Goal: Task Accomplishment & Management: Manage account settings

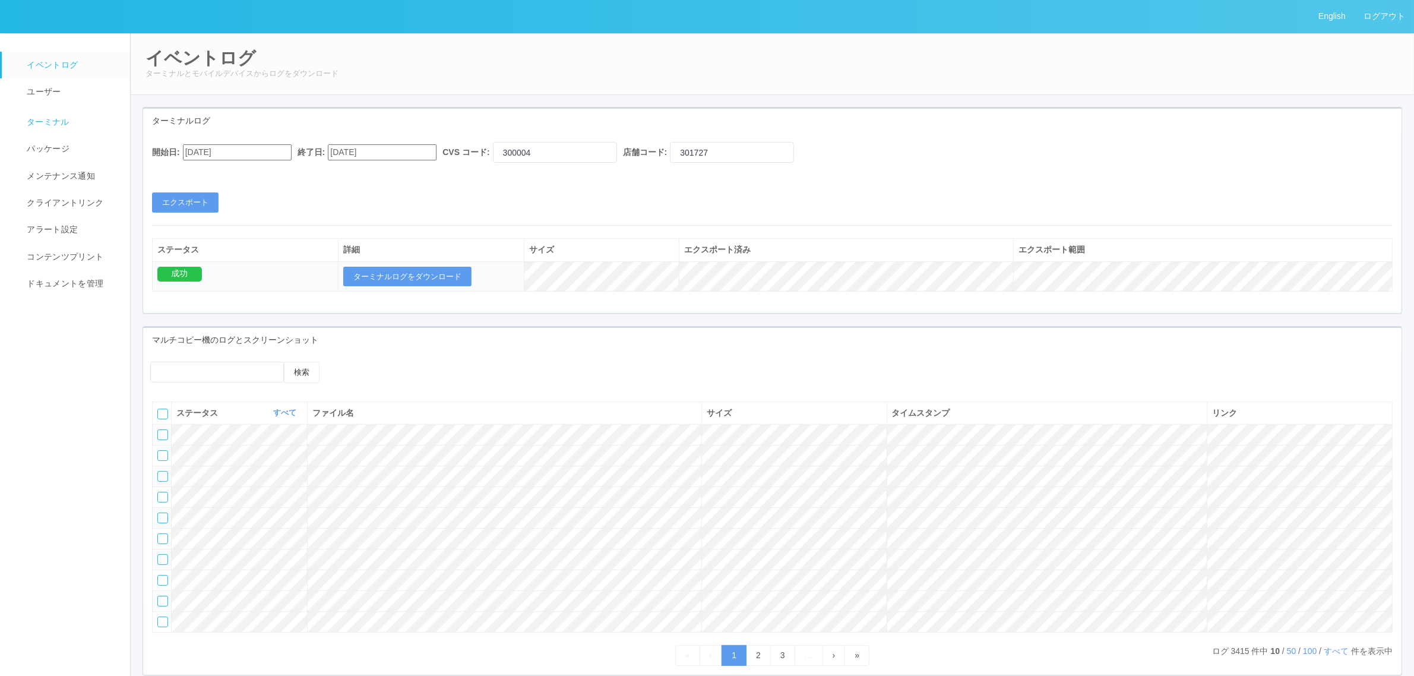
click at [82, 117] on link "ターミナル" at bounding box center [71, 121] width 139 height 30
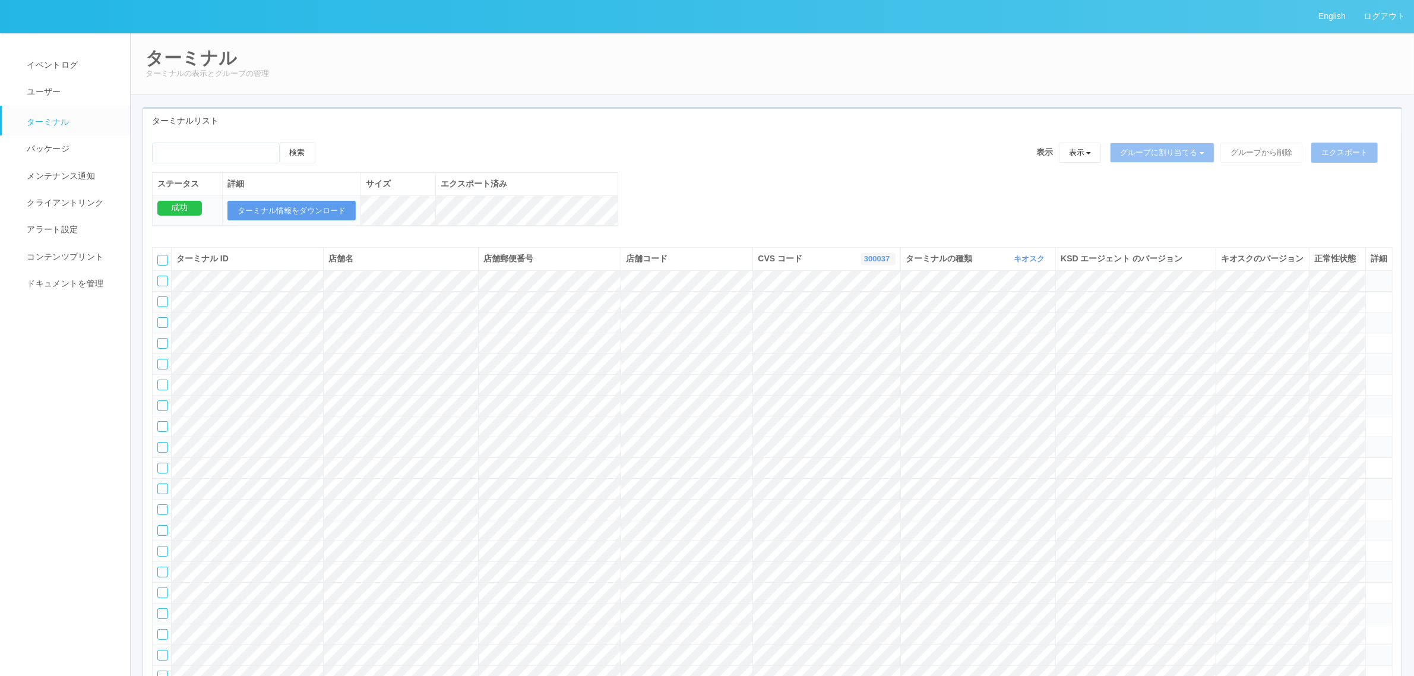
click at [864, 263] on link "300037" at bounding box center [878, 258] width 29 height 9
click at [863, 323] on link "300004" at bounding box center [848, 315] width 94 height 16
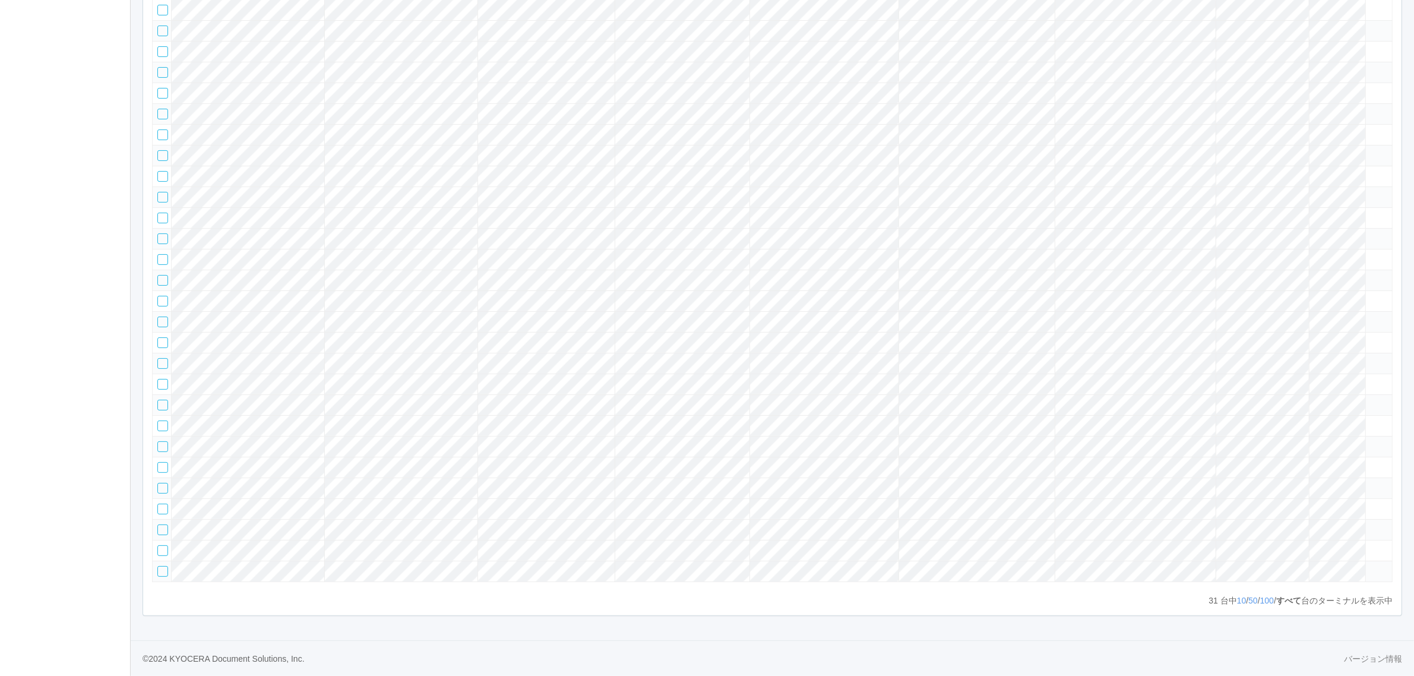
click at [1326, 436] on tr at bounding box center [773, 446] width 1240 height 21
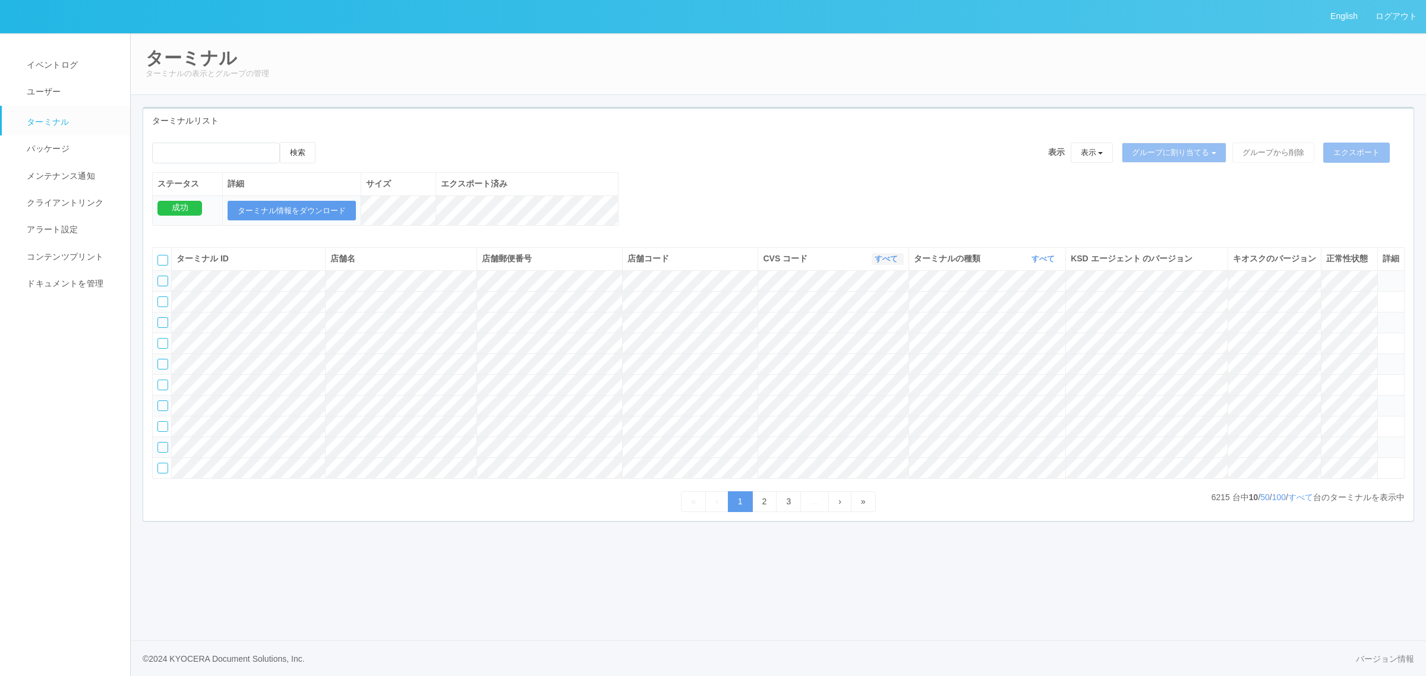
click at [876, 263] on link "すべて" at bounding box center [887, 258] width 26 height 9
click at [985, 238] on div "検索 表示 表示 すべてのターミナル 未割り当てのターミナル グループを追加 グループ名を編集 アーカイブ済みのターミナル グループに割り当てる グループを追…" at bounding box center [778, 190] width 1270 height 96
click at [1052, 270] on th "ターミナルの種類 すべて 表示 すべて キオスク マルチコピー機" at bounding box center [986, 259] width 157 height 23
drag, startPoint x: 1045, startPoint y: 277, endPoint x: 1037, endPoint y: 298, distance: 22.4
click at [1044, 263] on link "すべて" at bounding box center [1044, 258] width 26 height 9
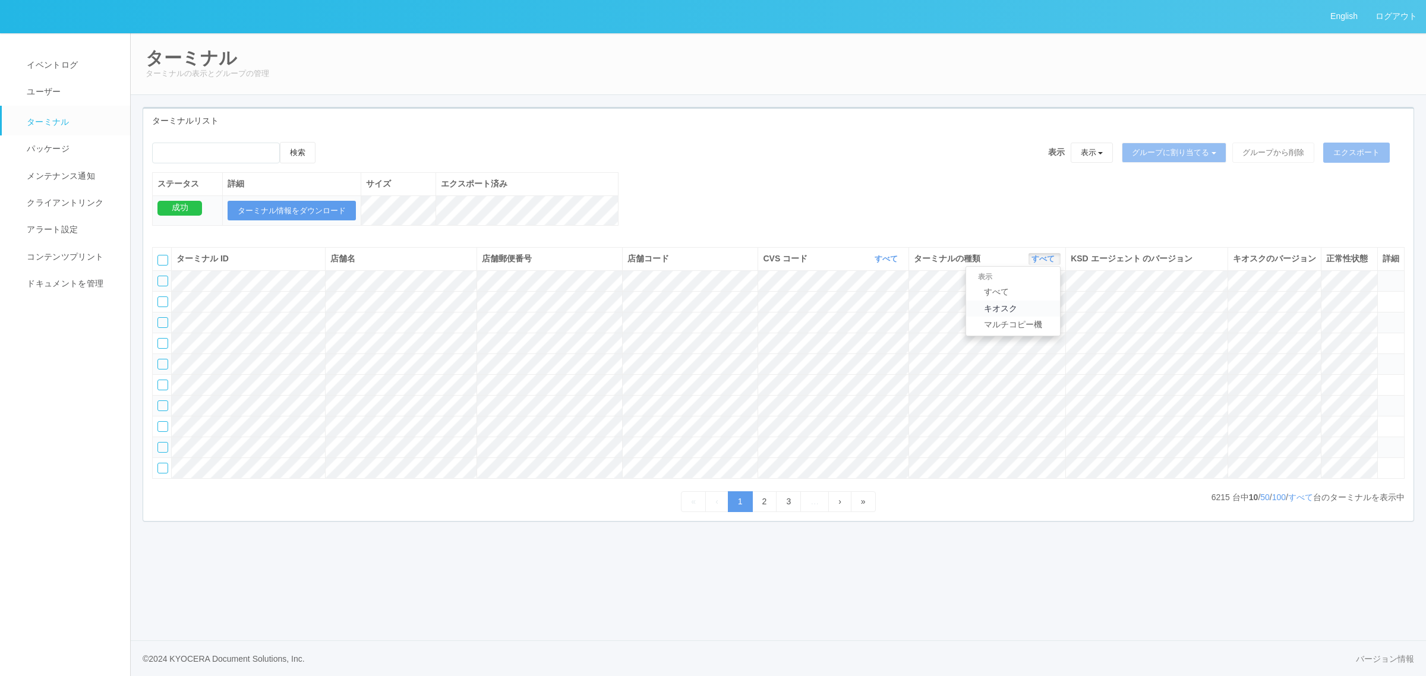
click at [1035, 317] on link "キオスク" at bounding box center [1013, 309] width 94 height 16
click at [1301, 502] on link "すべて" at bounding box center [1300, 497] width 25 height 10
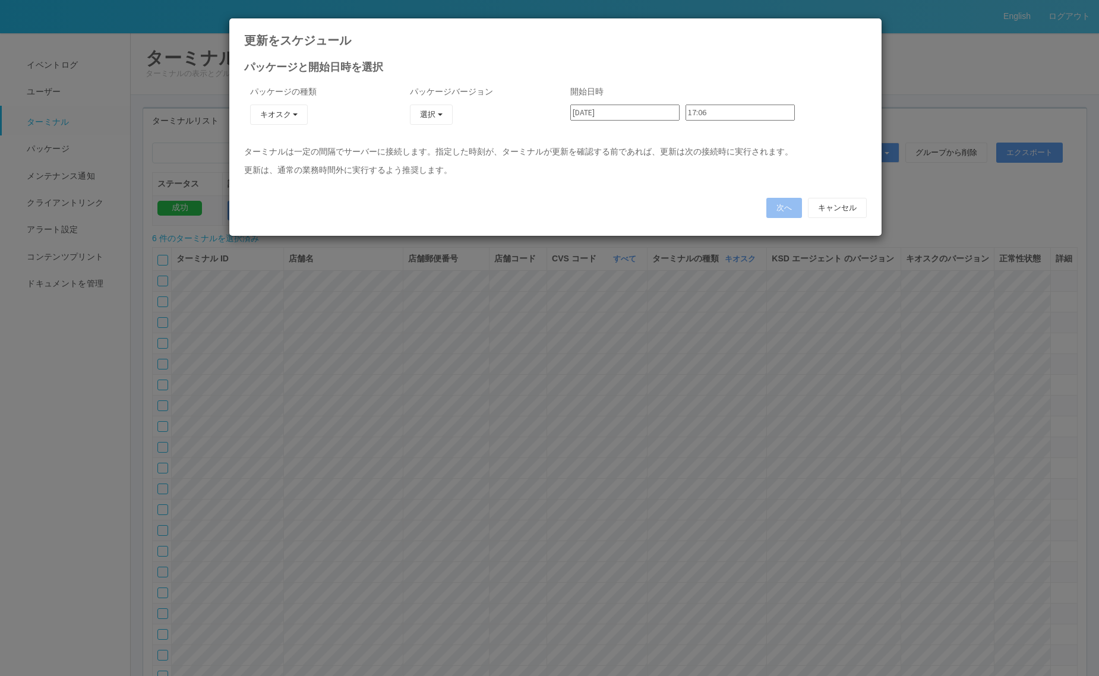
type input "23:30"
type input "23:36"
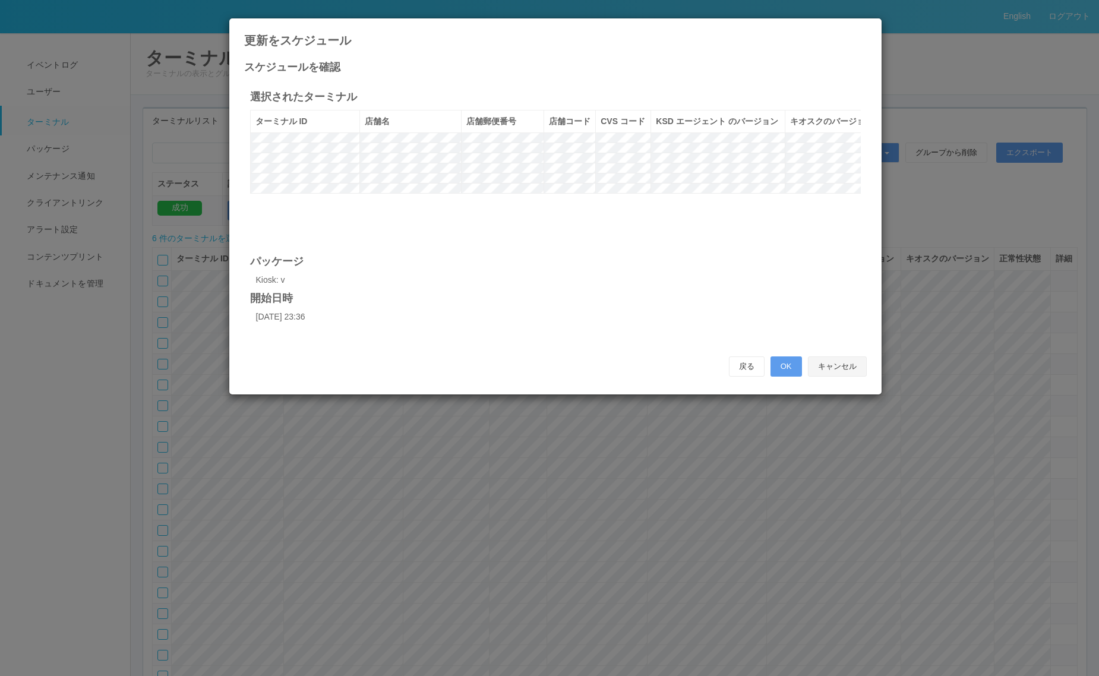
click at [842, 362] on button "キャンセル" at bounding box center [837, 366] width 59 height 20
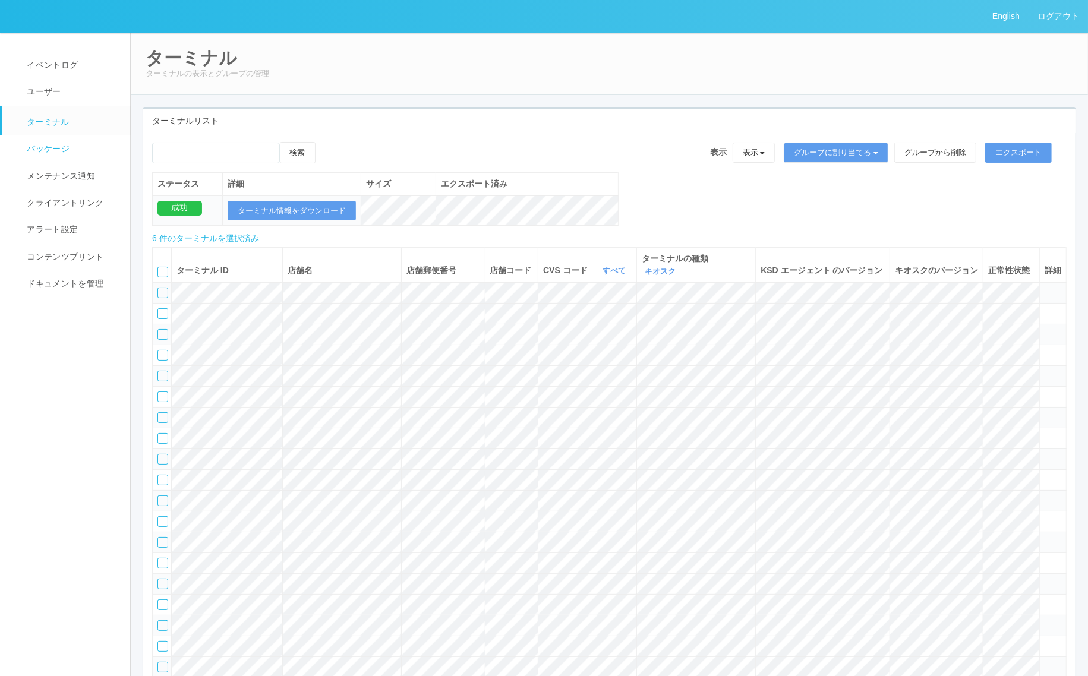
click at [67, 150] on span "パッケージ" at bounding box center [47, 149] width 46 height 10
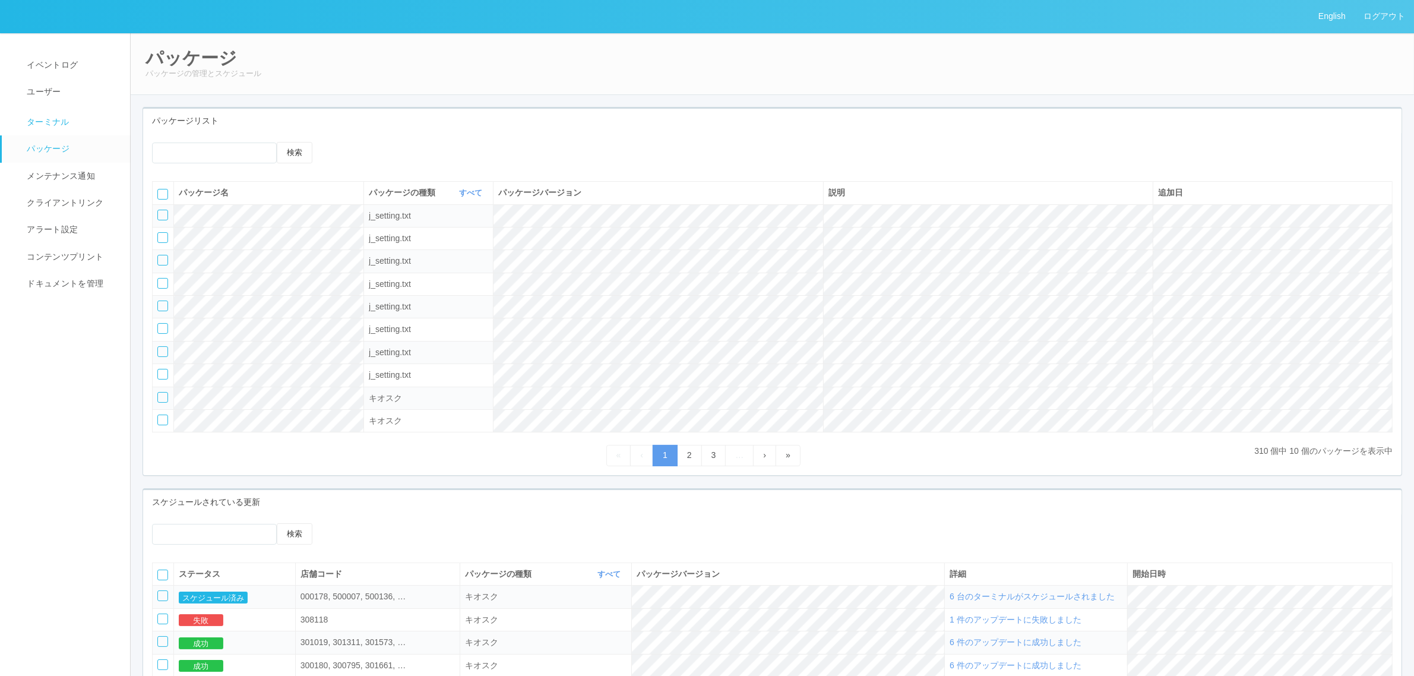
click at [75, 121] on link "ターミナル" at bounding box center [71, 121] width 139 height 30
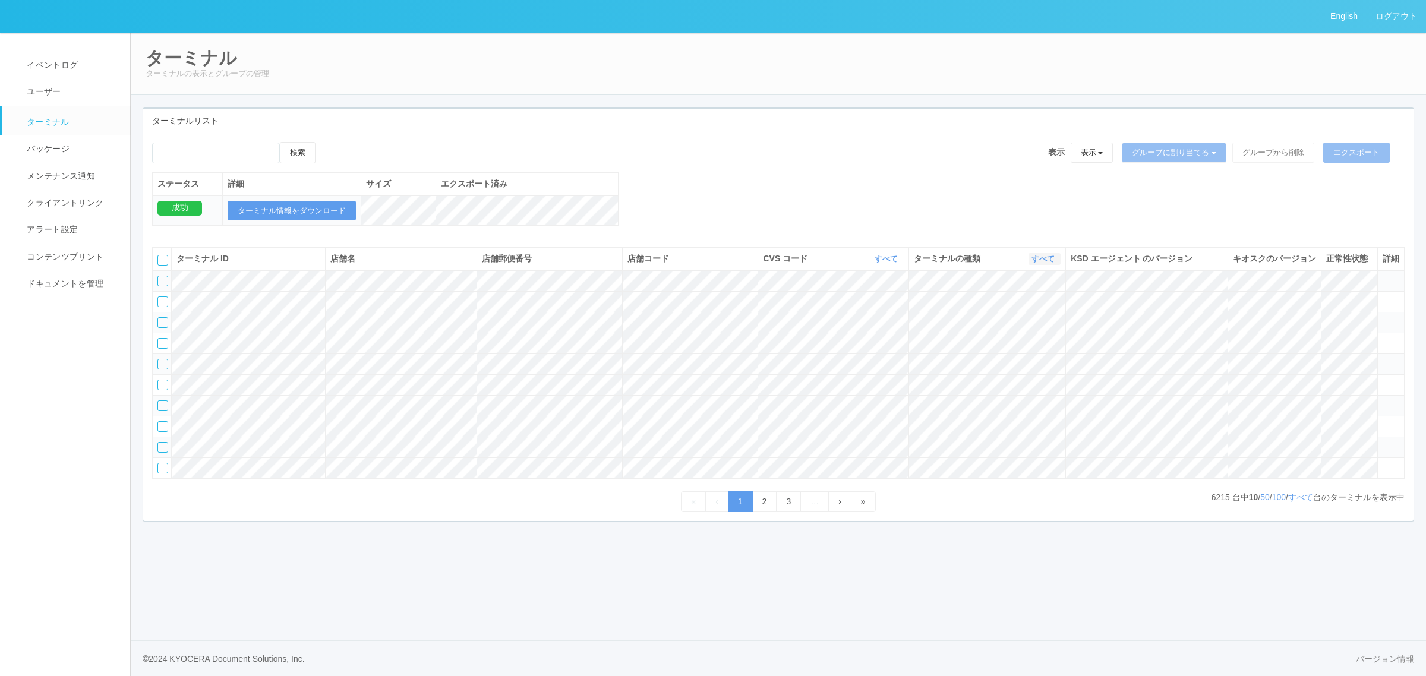
click at [1046, 263] on link "すべて" at bounding box center [1044, 258] width 26 height 9
click at [1032, 317] on link "キオスク" at bounding box center [1013, 309] width 94 height 16
click at [1299, 502] on link "すべて" at bounding box center [1300, 497] width 25 height 10
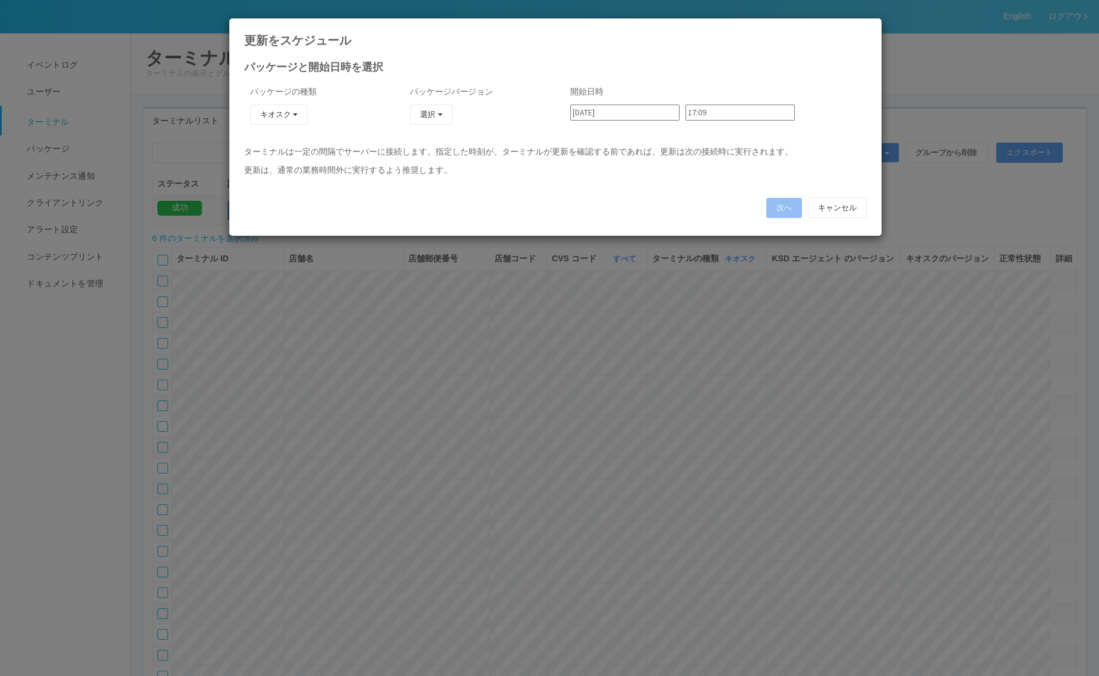
type input "23:36"
click at [784, 214] on button "次へ" at bounding box center [784, 208] width 36 height 20
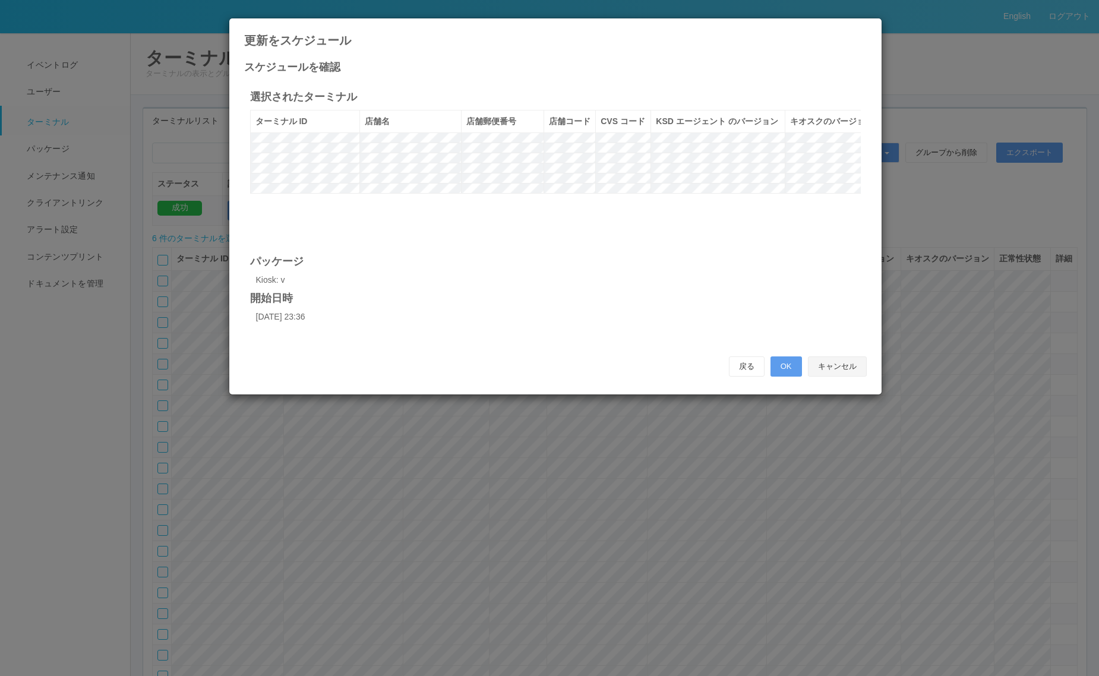
click at [832, 372] on button "キャンセル" at bounding box center [837, 366] width 59 height 20
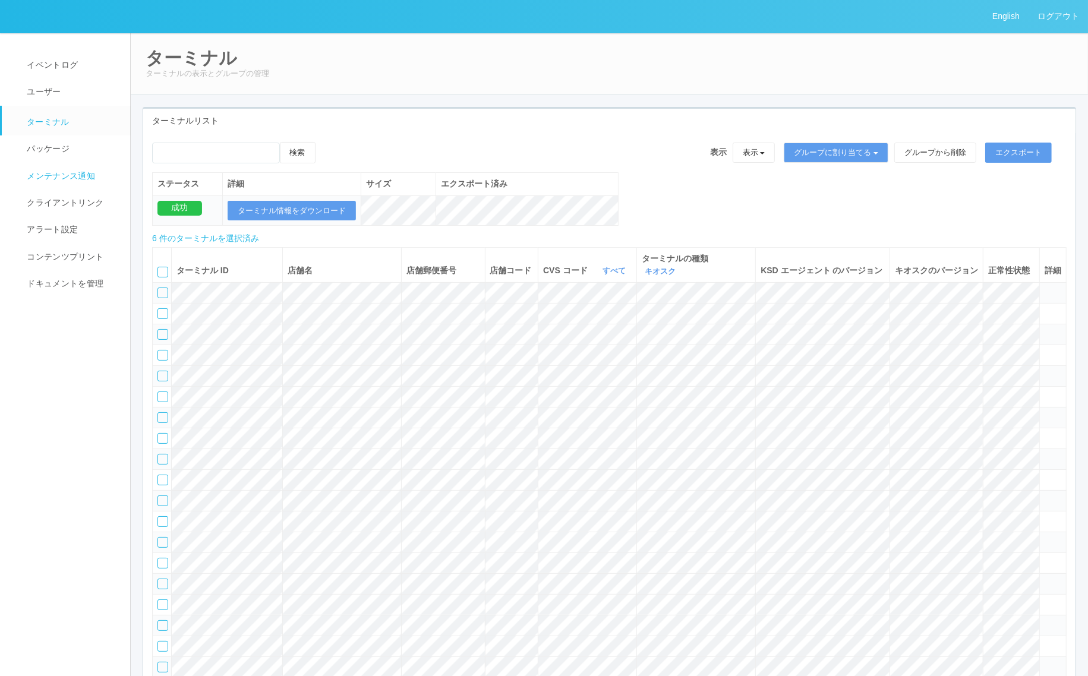
click at [66, 163] on link "メンテナンス通知" at bounding box center [71, 176] width 139 height 27
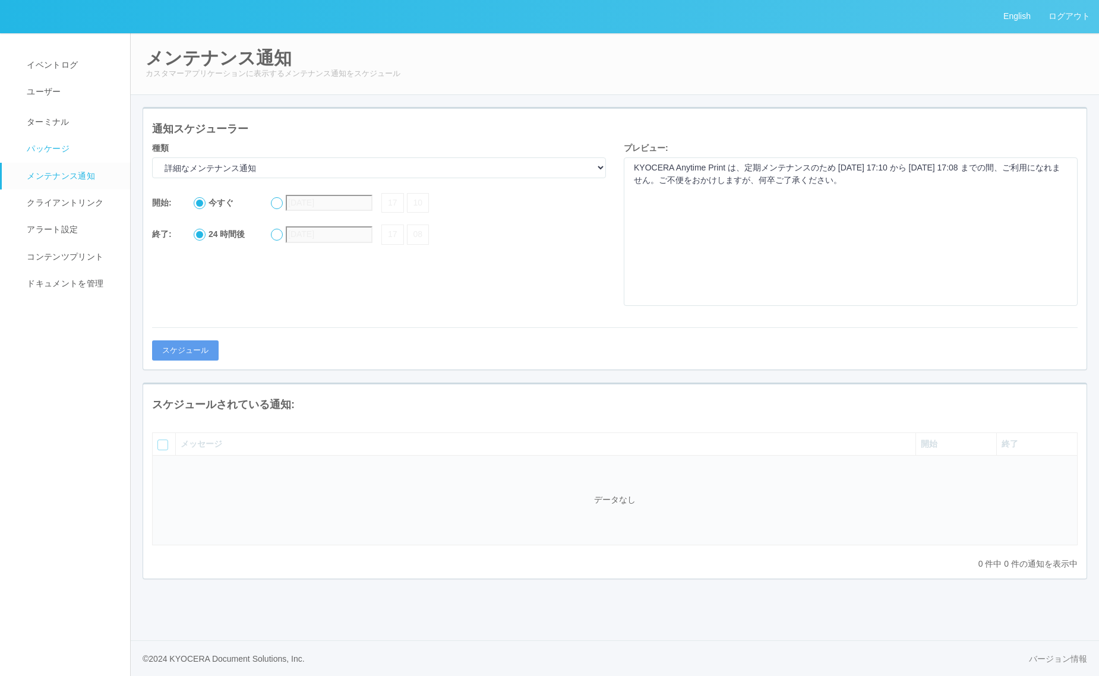
click at [64, 138] on link "パッケージ" at bounding box center [71, 148] width 139 height 27
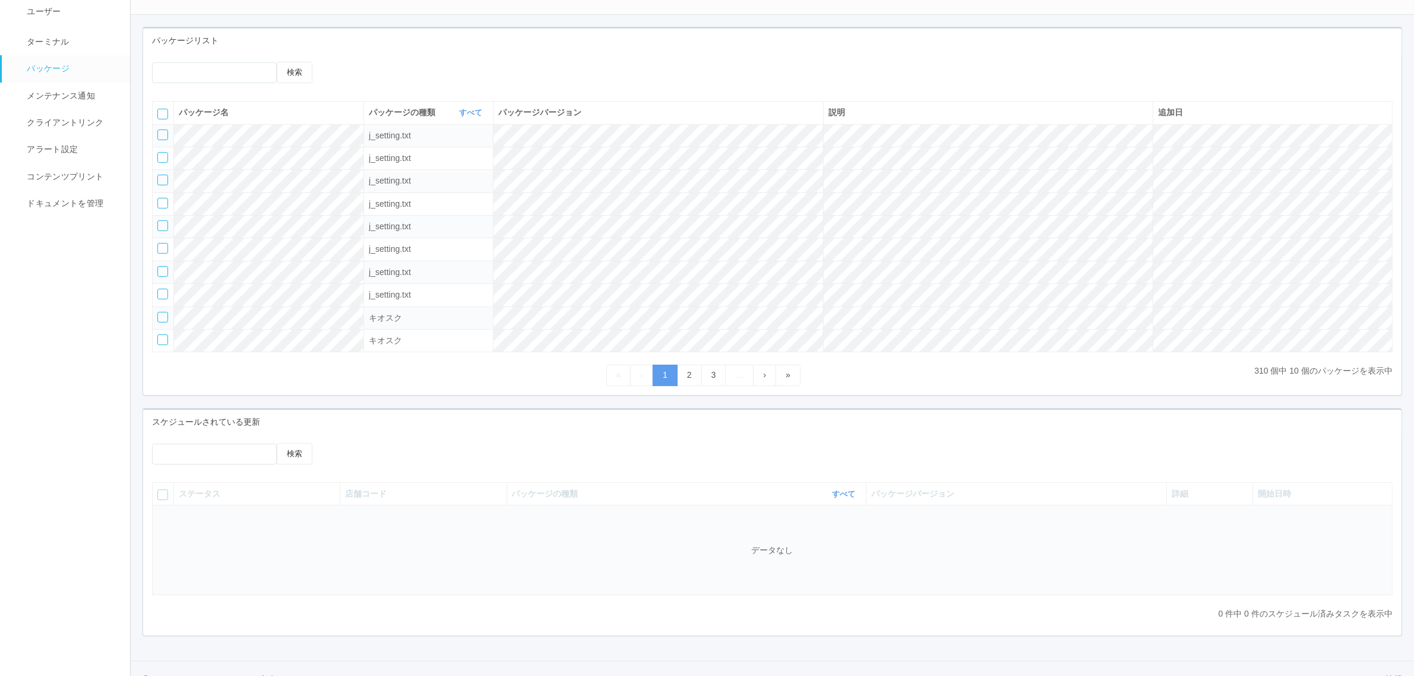
scroll to position [109, 0]
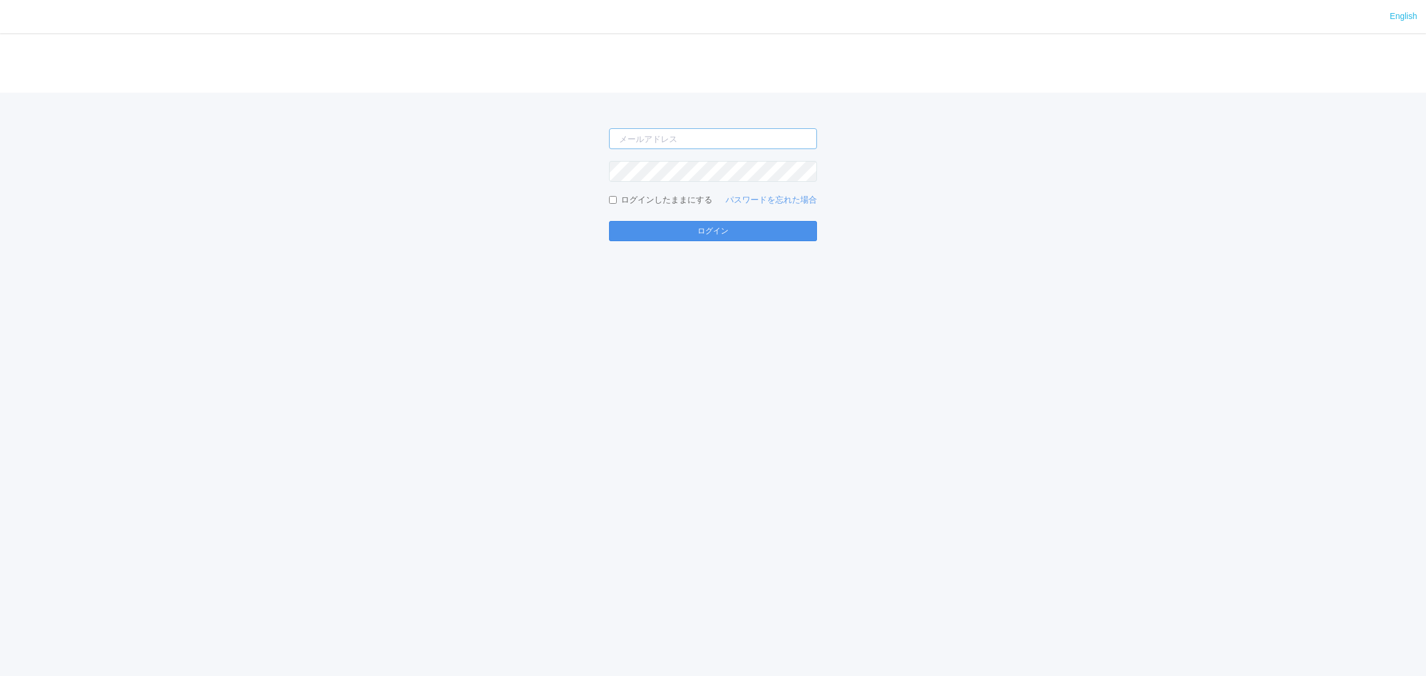
type input "[PERSON_NAME][EMAIL_ADDRESS][DOMAIN_NAME]"
click at [797, 230] on button "ログイン" at bounding box center [713, 231] width 208 height 20
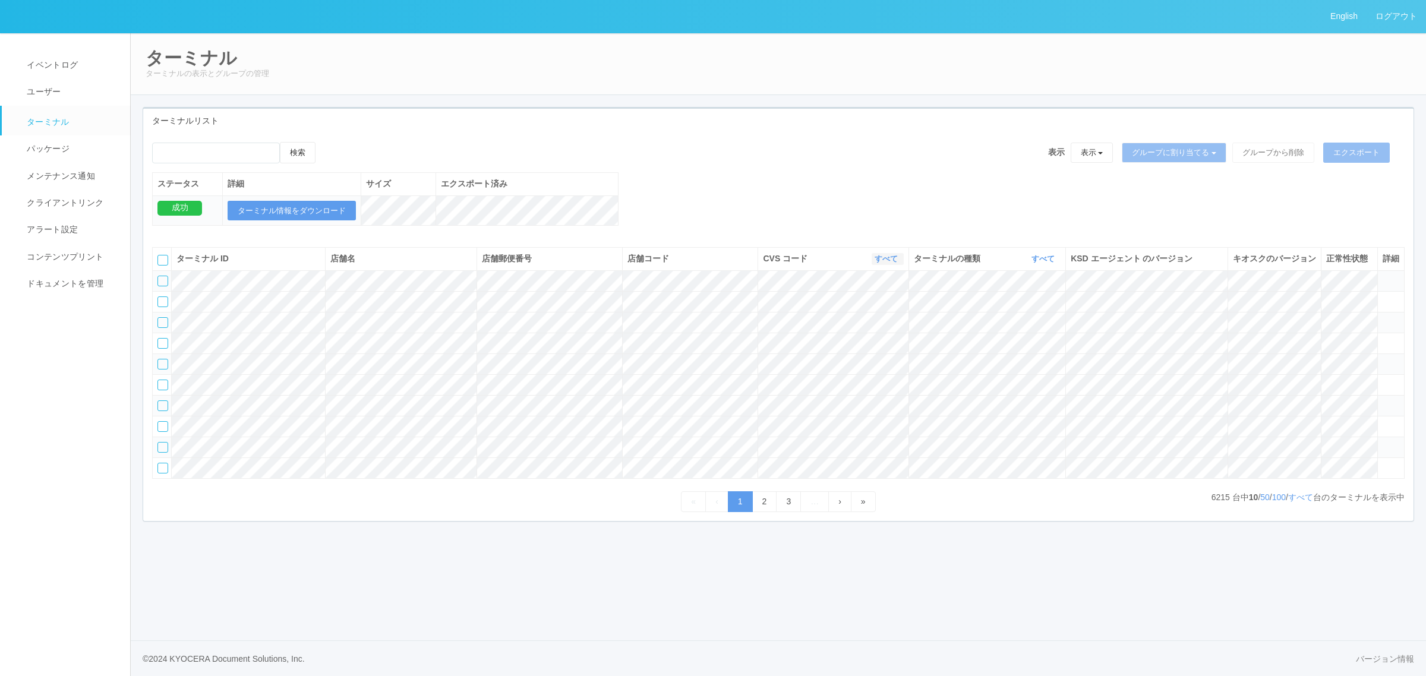
click at [878, 263] on link "すべて" at bounding box center [887, 258] width 26 height 9
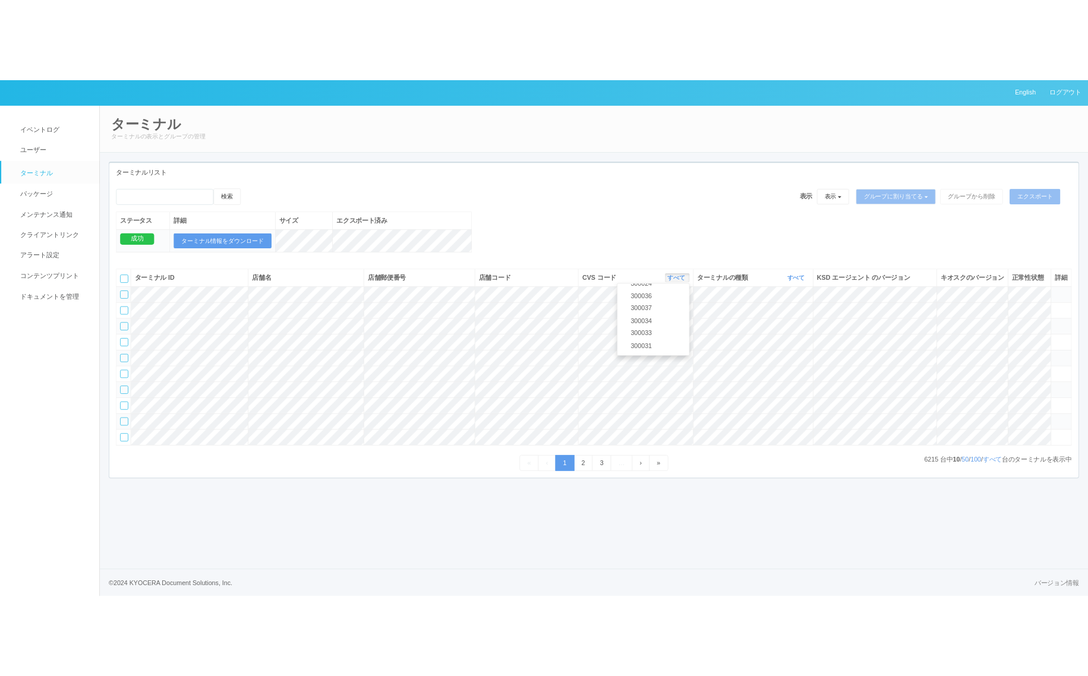
scroll to position [21, 0]
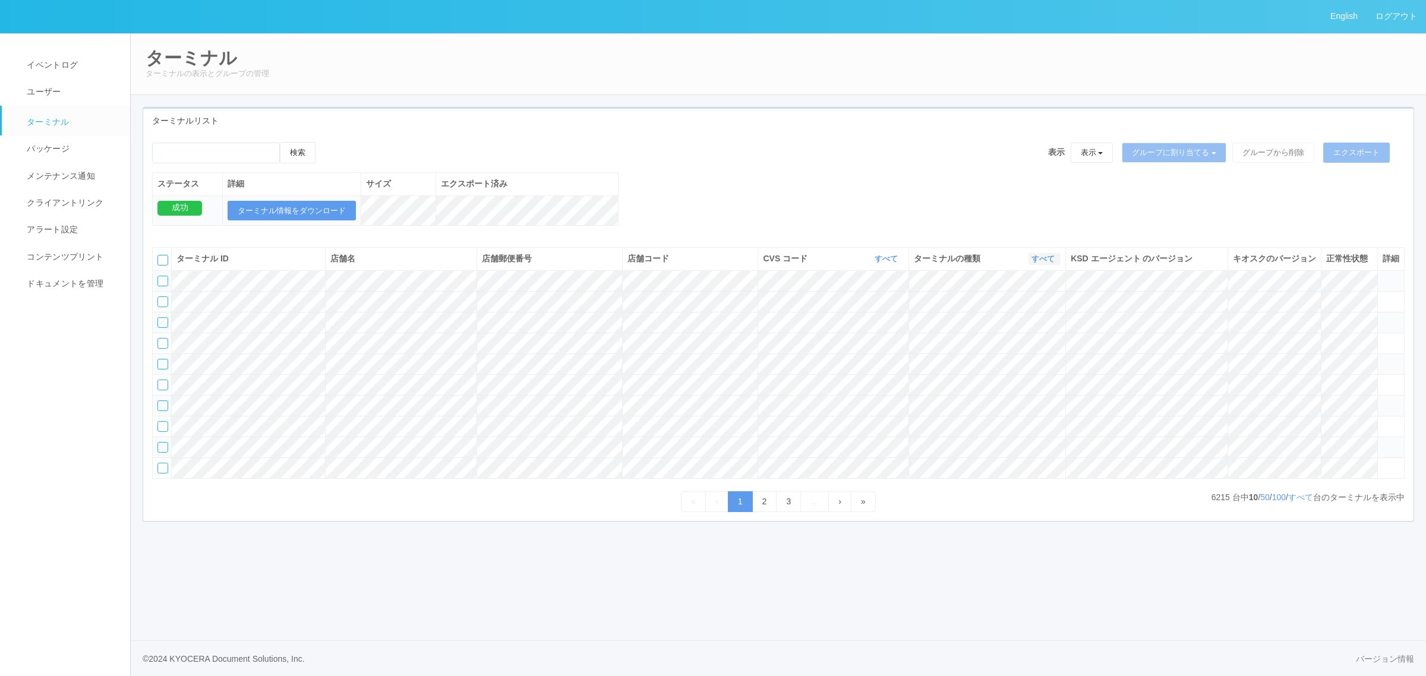
click at [1032, 263] on link "すべて" at bounding box center [1044, 258] width 26 height 9
click at [1022, 317] on link "キオスク" at bounding box center [1013, 309] width 94 height 16
click at [1298, 502] on link "すべて" at bounding box center [1300, 497] width 25 height 10
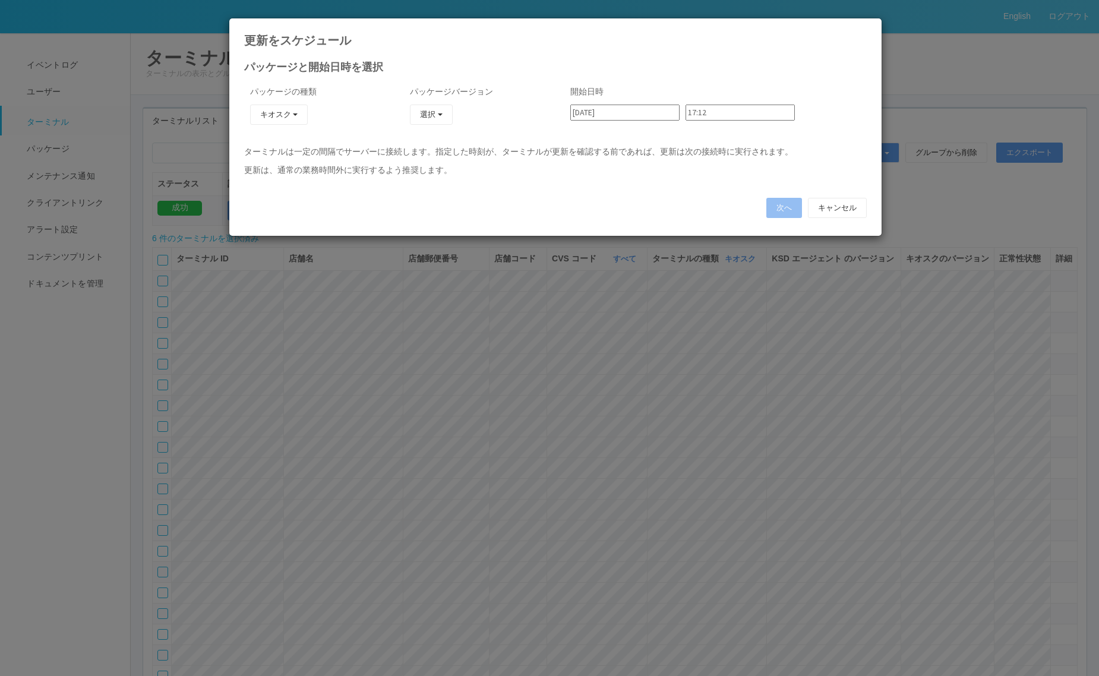
type input "23:36"
click at [787, 209] on button "次へ" at bounding box center [784, 208] width 36 height 20
type input "23:42"
type input "23:48"
click at [778, 209] on button "次へ" at bounding box center [784, 208] width 36 height 20
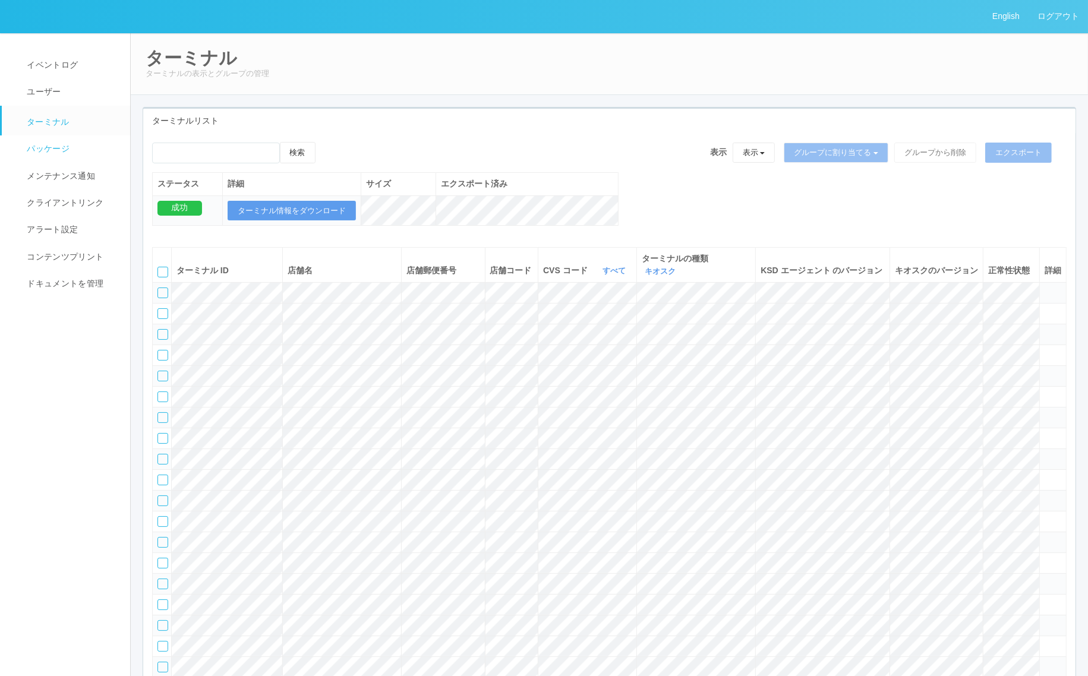
click at [64, 144] on span "パッケージ" at bounding box center [47, 149] width 46 height 10
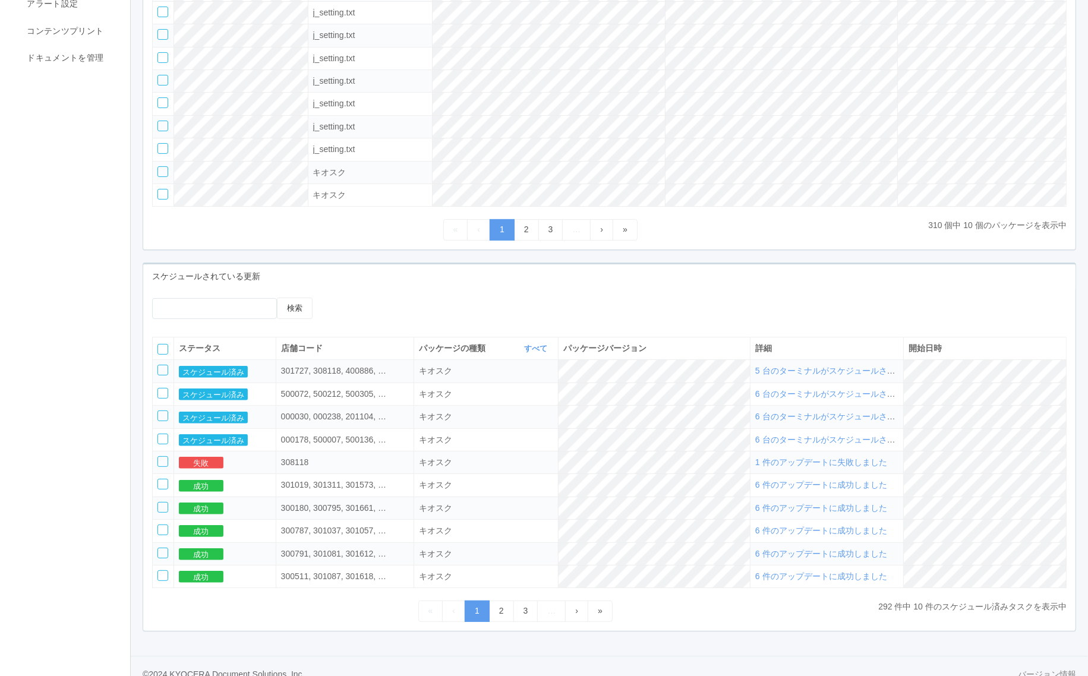
scroll to position [251, 0]
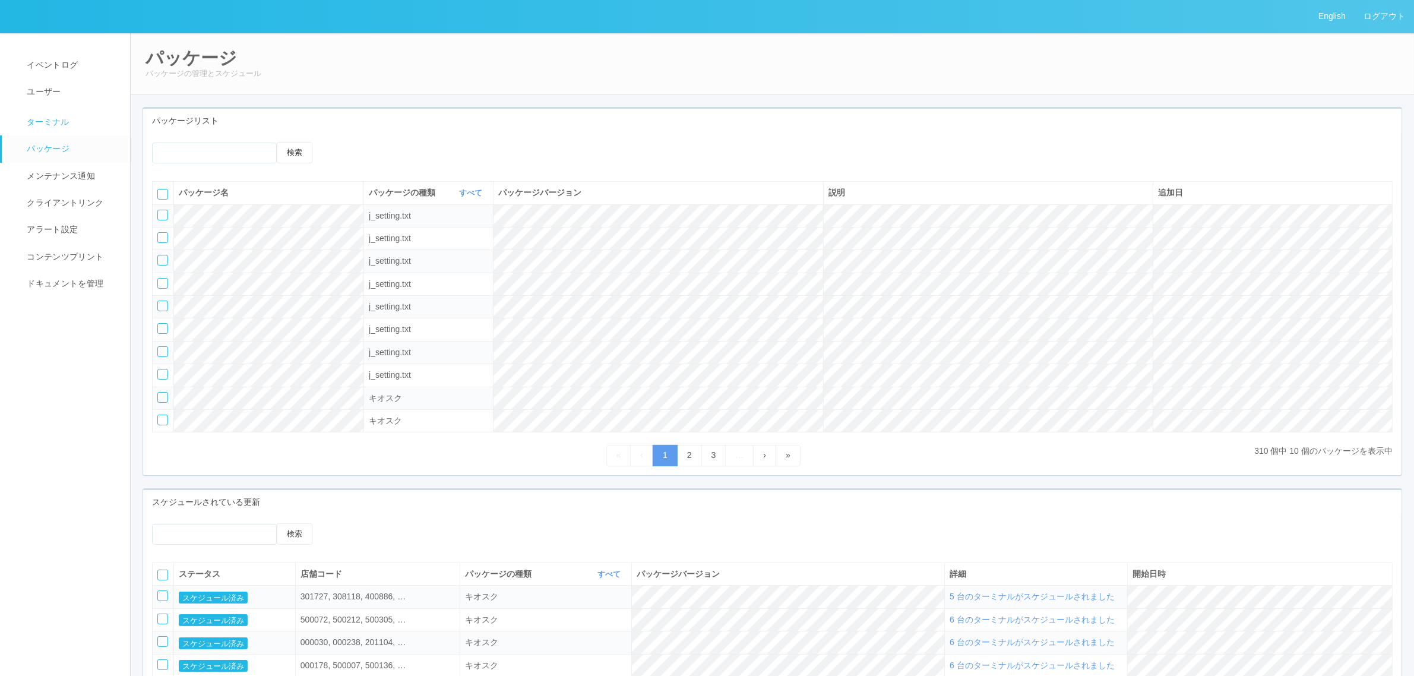
click at [93, 128] on link "ターミナル" at bounding box center [71, 121] width 139 height 30
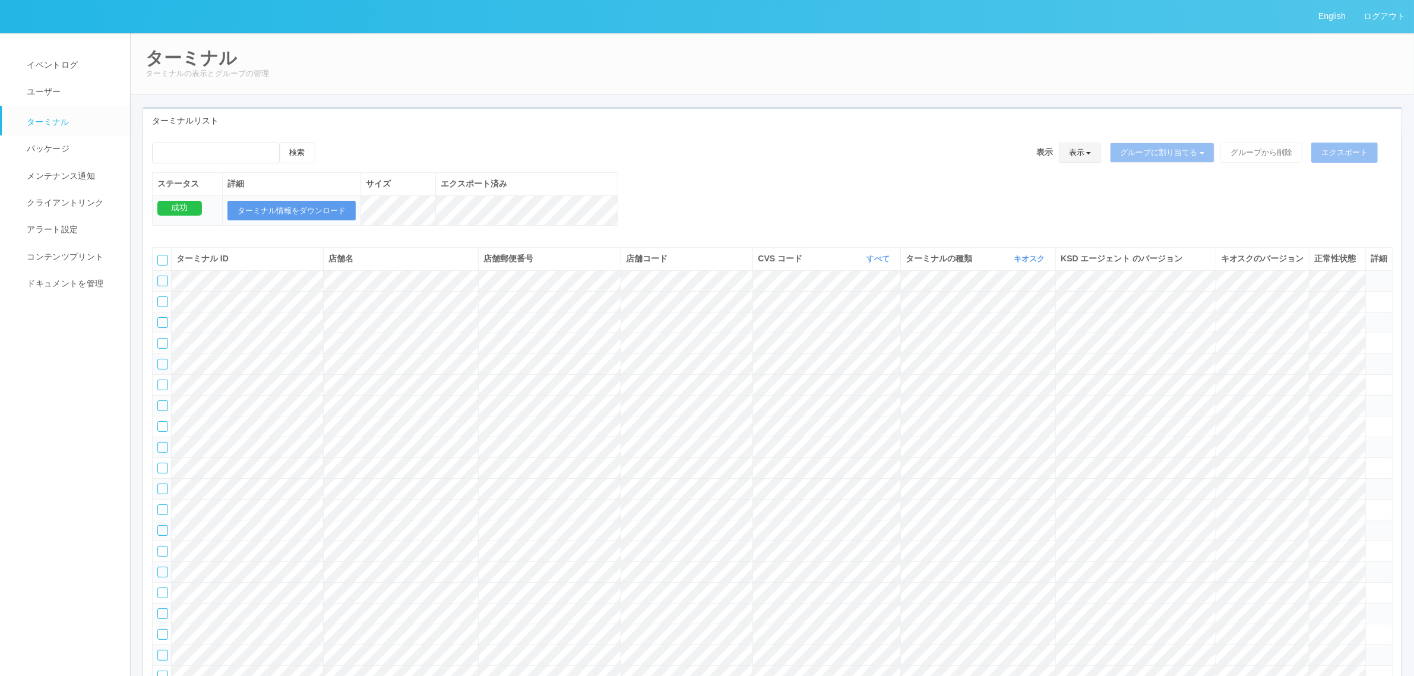
click at [532, 118] on div "ターミナルリスト" at bounding box center [772, 121] width 1259 height 24
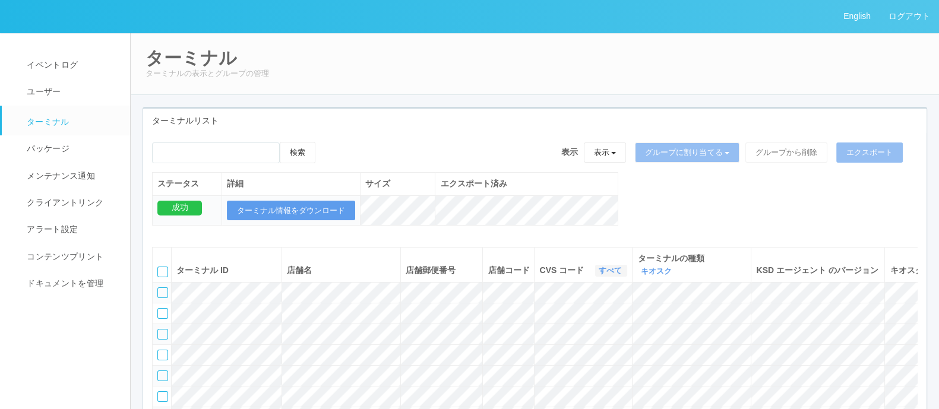
click at [612, 268] on link "すべて" at bounding box center [611, 270] width 26 height 9
click at [609, 311] on link "300001" at bounding box center [580, 309] width 94 height 16
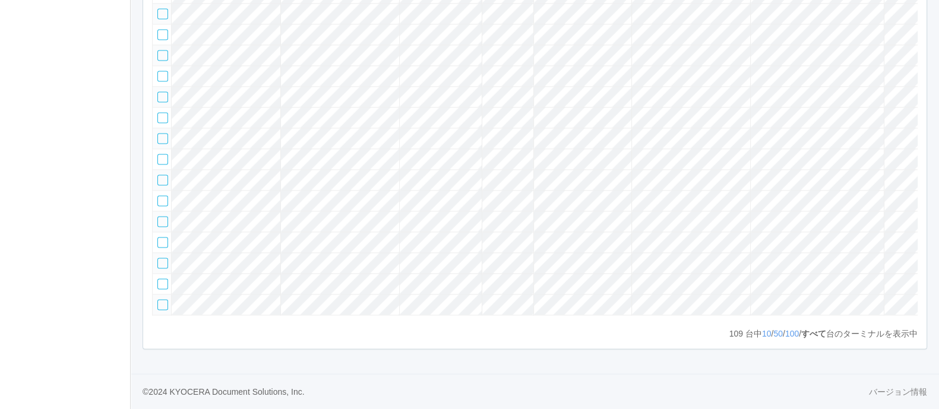
click at [273, 211] on tr at bounding box center [607, 221] width 908 height 21
click at [520, 211] on tr at bounding box center [607, 221] width 908 height 21
click at [520, 232] on tr at bounding box center [607, 242] width 908 height 21
click at [526, 257] on tr at bounding box center [607, 262] width 908 height 21
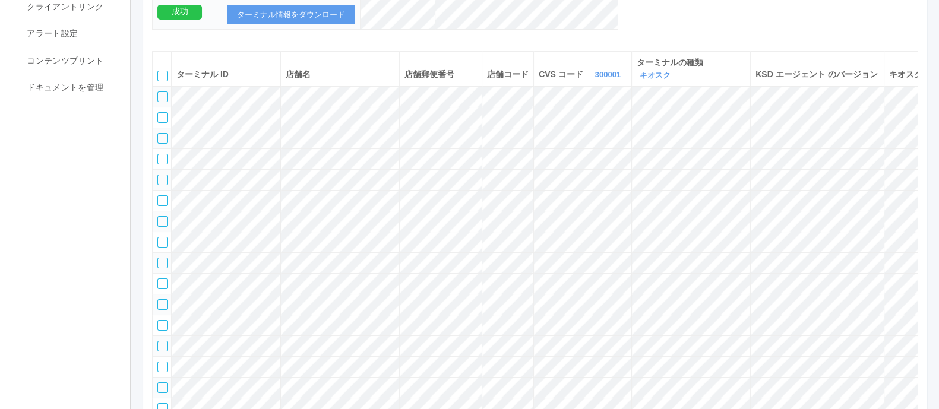
scroll to position [0, 0]
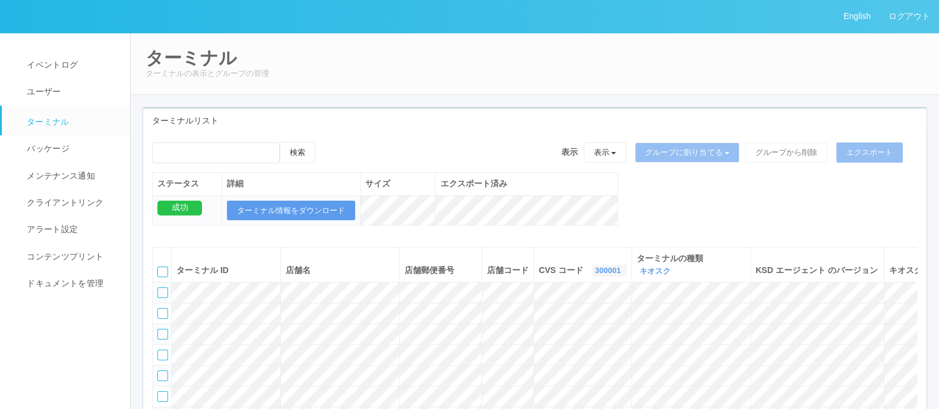
click at [595, 270] on link "300001" at bounding box center [609, 270] width 29 height 9
click at [544, 362] on link "961762" at bounding box center [579, 362] width 94 height 16
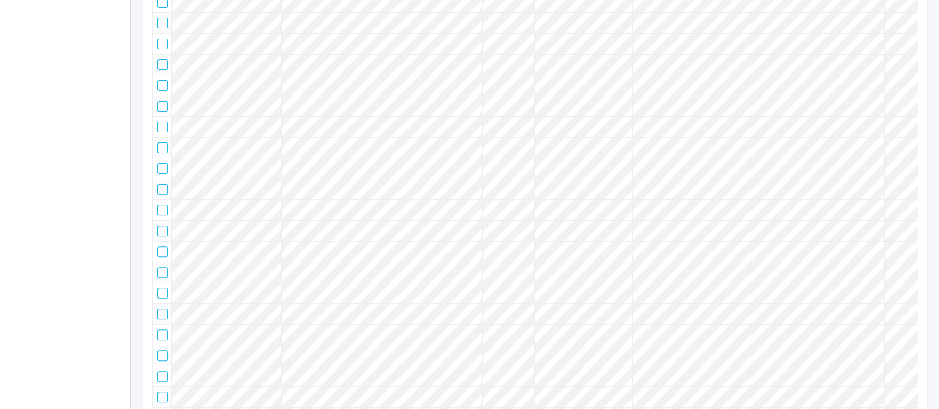
scroll to position [576, 0]
